Goal: Find contact information: Find contact information

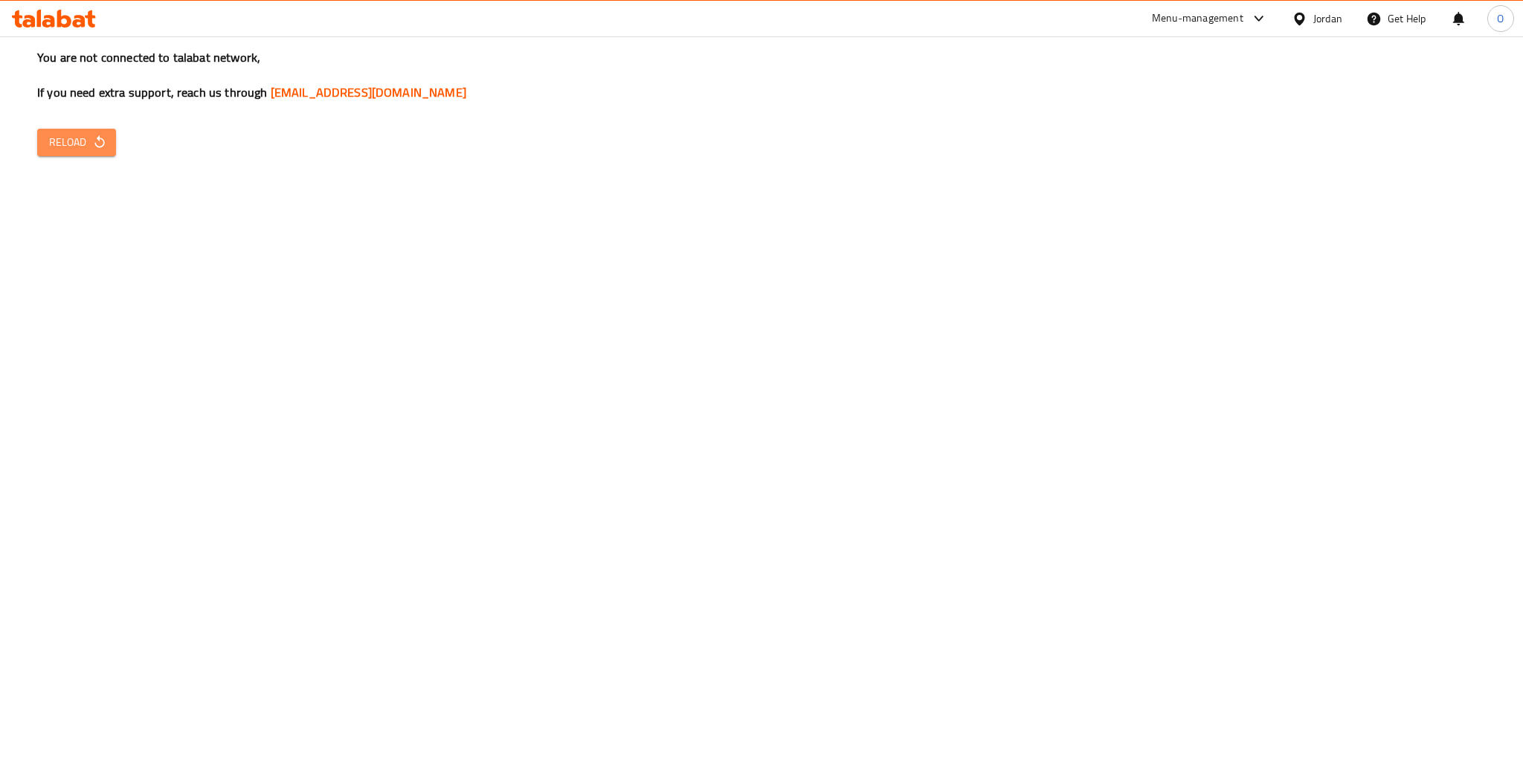
click at [79, 145] on span "Reload" at bounding box center [76, 142] width 55 height 19
click at [92, 145] on icon "button" at bounding box center [99, 142] width 15 height 15
click at [354, 81] on link "[EMAIL_ADDRESS][DOMAIN_NAME]" at bounding box center [368, 92] width 195 height 22
drag, startPoint x: 487, startPoint y: 119, endPoint x: 669, endPoint y: 360, distance: 302.0
click at [487, 120] on div "You are not connected to talabat network, If you need extra support, reach us t…" at bounding box center [761, 392] width 1523 height 784
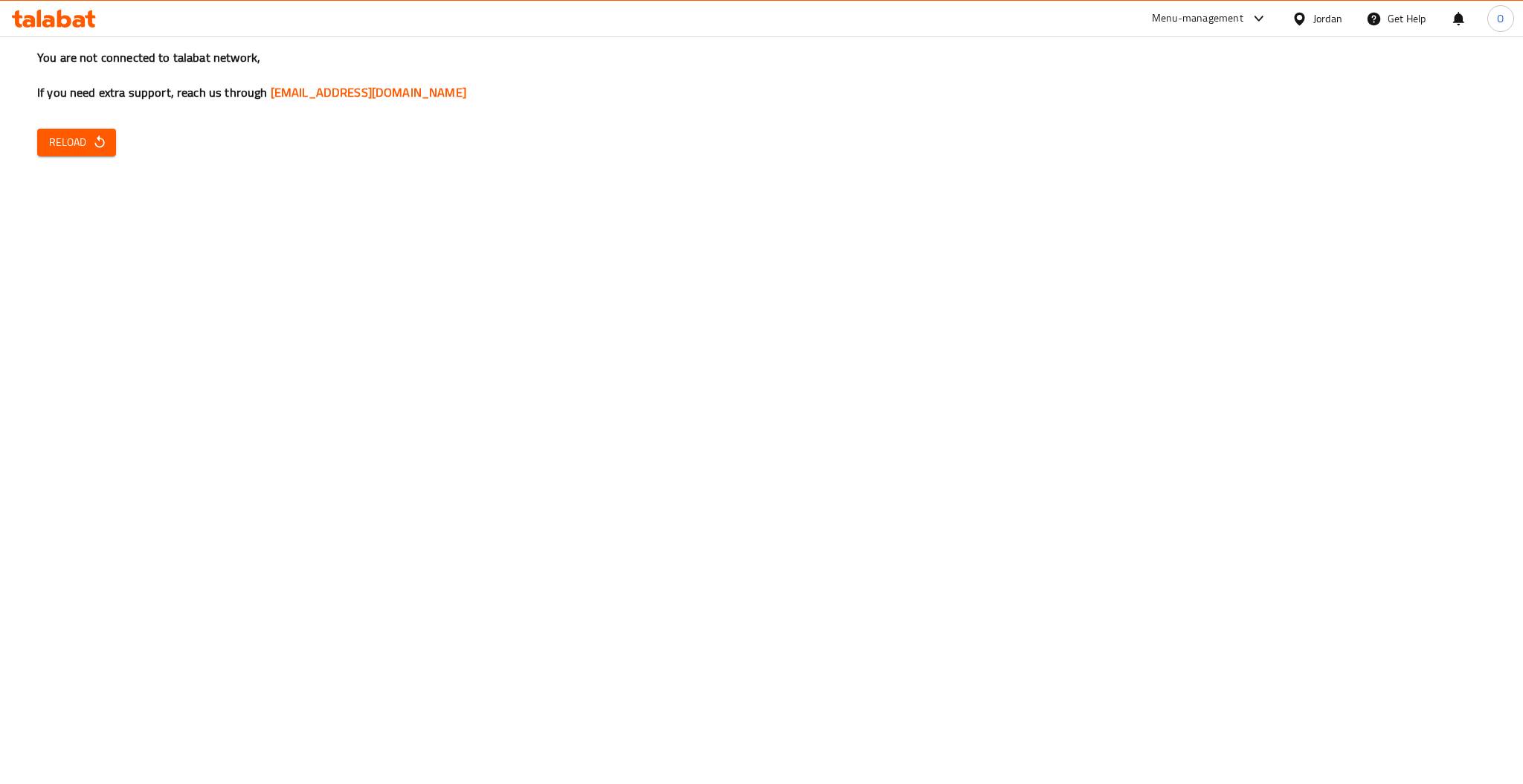
click at [79, 151] on span "Reload" at bounding box center [76, 142] width 55 height 19
